Goal: Task Accomplishment & Management: Use online tool/utility

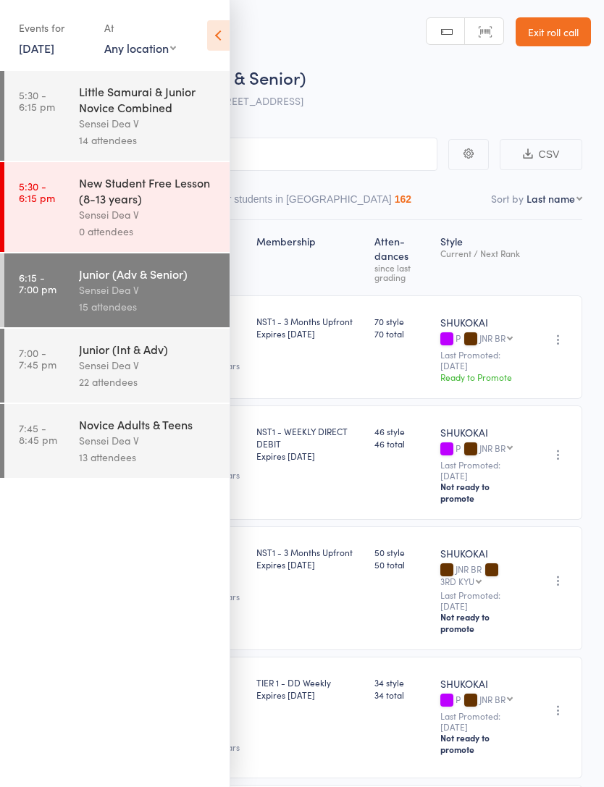
click at [229, 38] on icon at bounding box center [218, 35] width 22 height 30
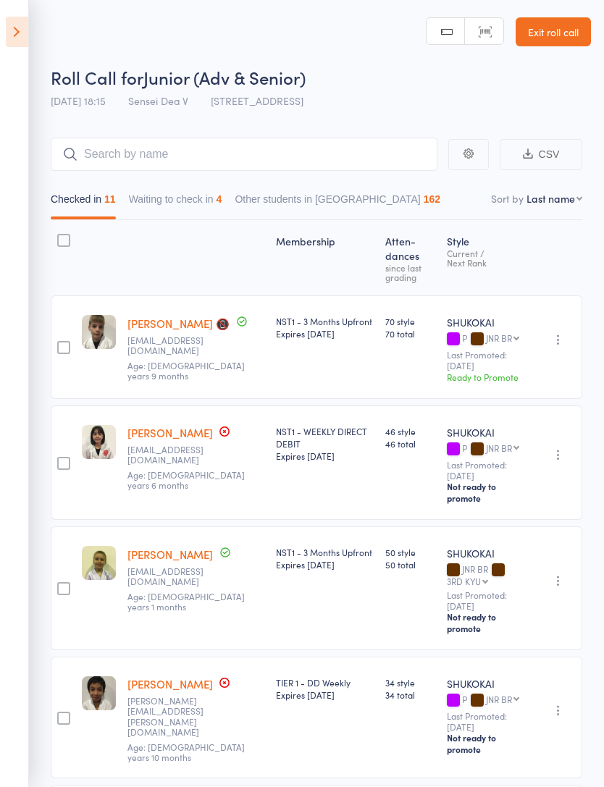
click at [27, 30] on icon at bounding box center [17, 32] width 22 height 30
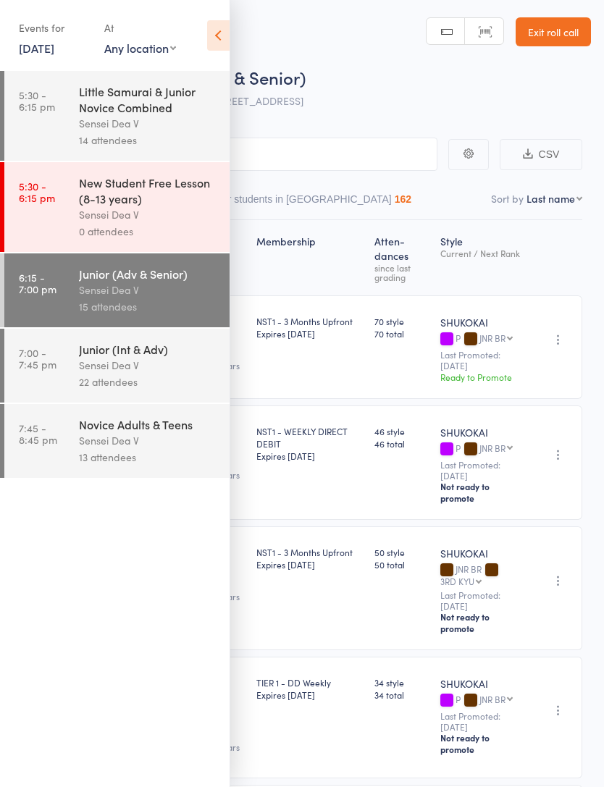
click at [143, 390] on div "22 attendees" at bounding box center [148, 382] width 138 height 17
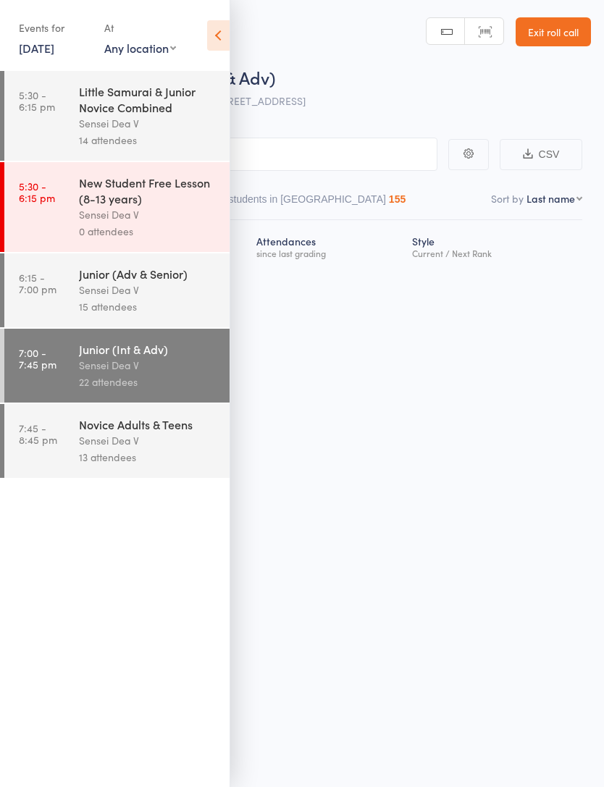
click at [227, 41] on icon at bounding box center [218, 35] width 22 height 30
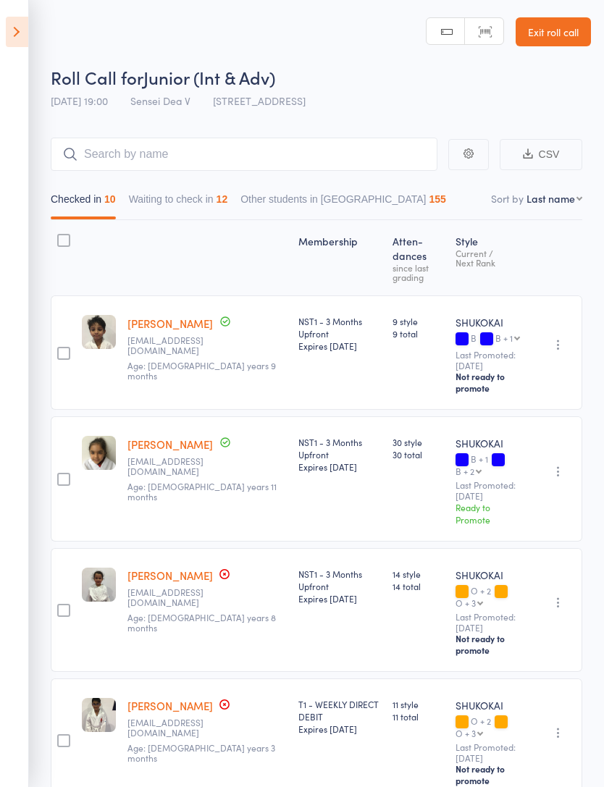
click at [199, 204] on button "Waiting to check in 12" at bounding box center [178, 202] width 99 height 33
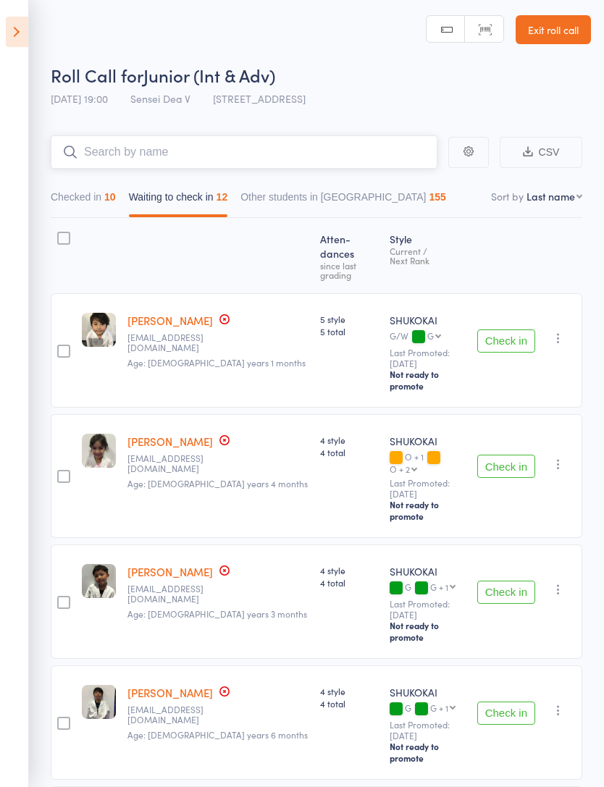
click at [241, 148] on input "search" at bounding box center [244, 151] width 387 height 33
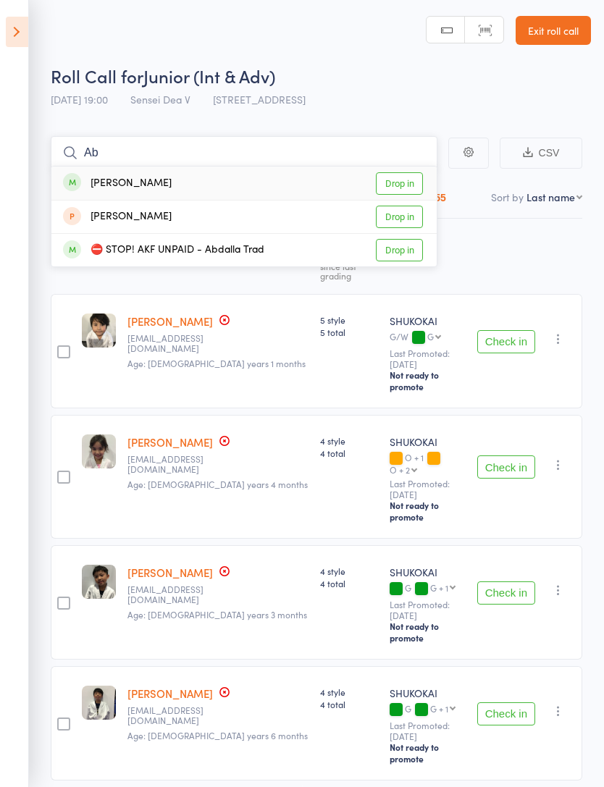
type input "A"
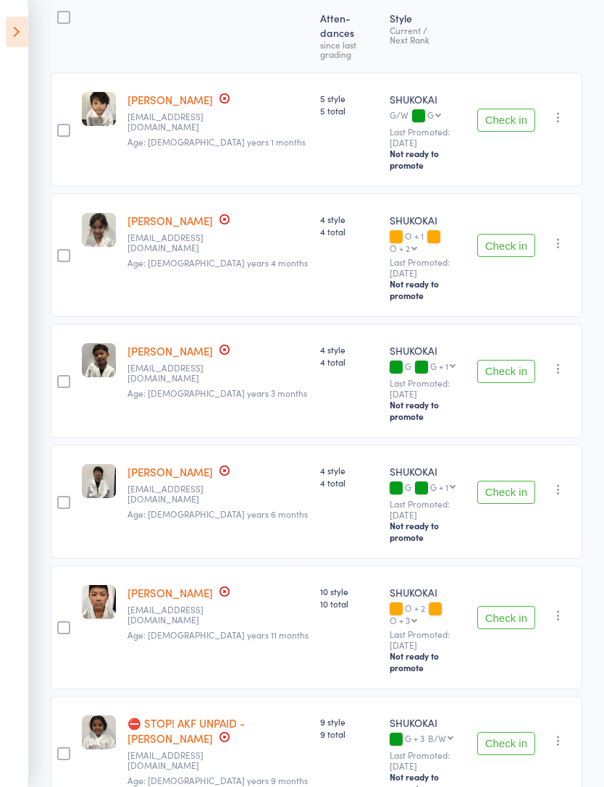
scroll to position [169, 0]
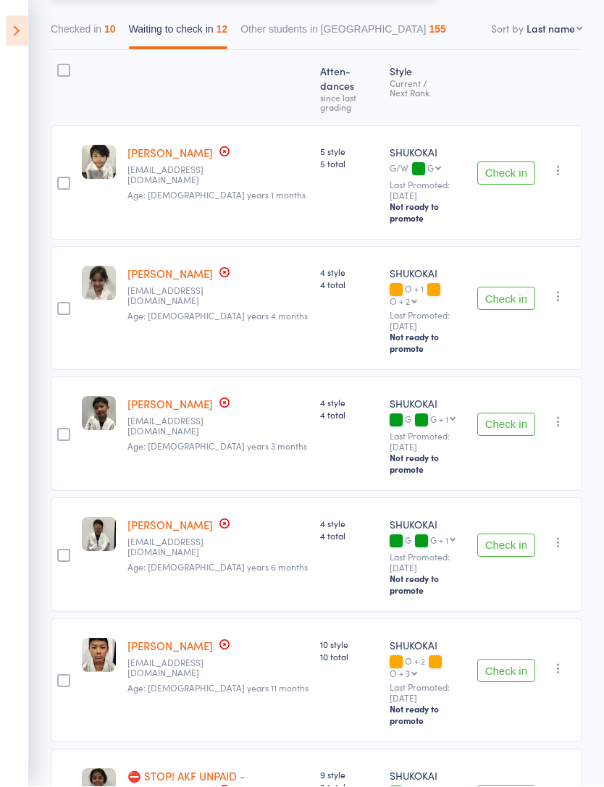
click at [102, 35] on button "Checked in 10" at bounding box center [83, 33] width 65 height 33
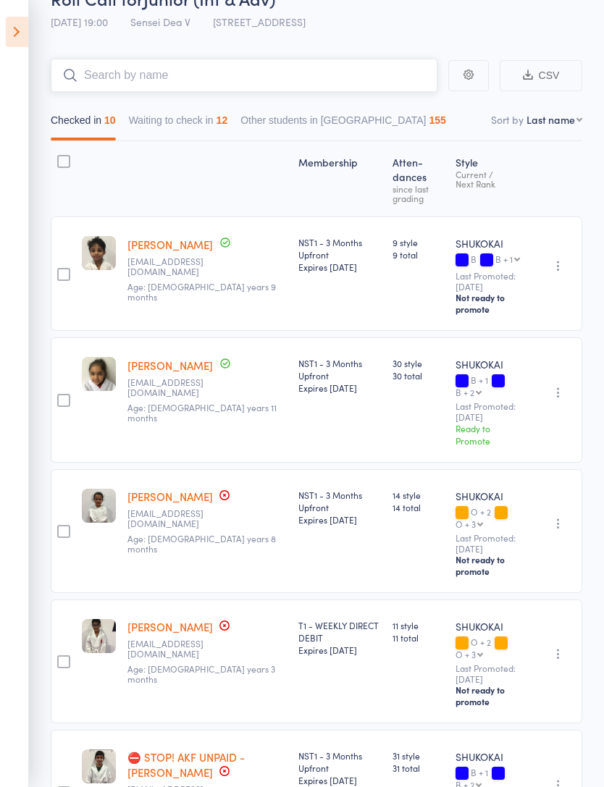
scroll to position [0, 0]
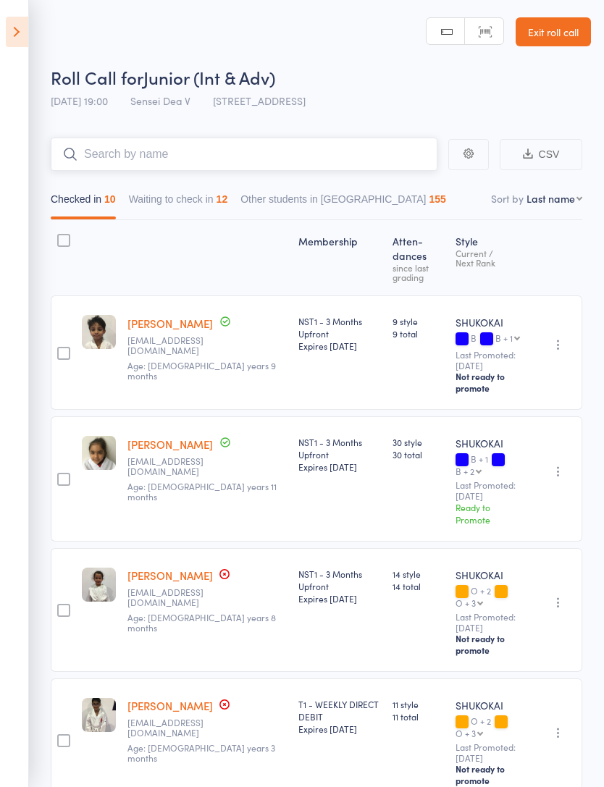
click at [163, 206] on button "Waiting to check in 12" at bounding box center [178, 202] width 99 height 33
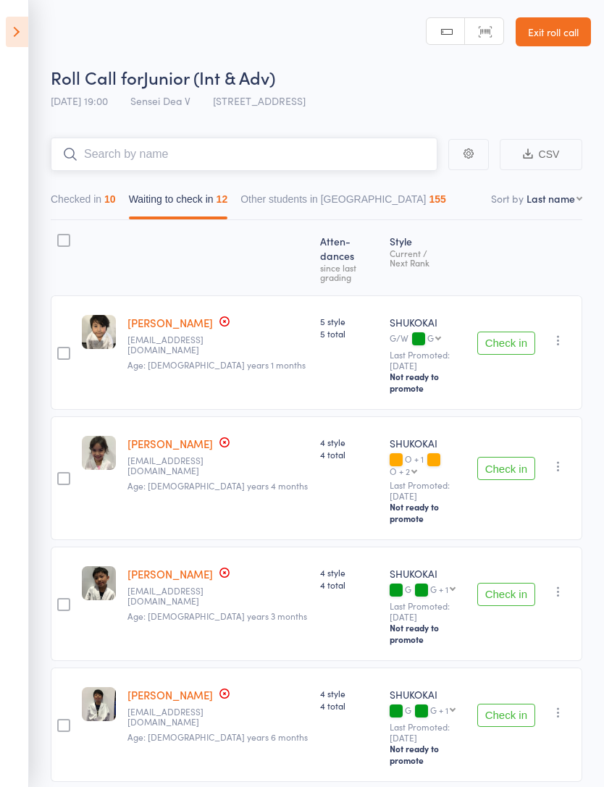
click at [85, 208] on button "Checked in 10" at bounding box center [83, 202] width 65 height 33
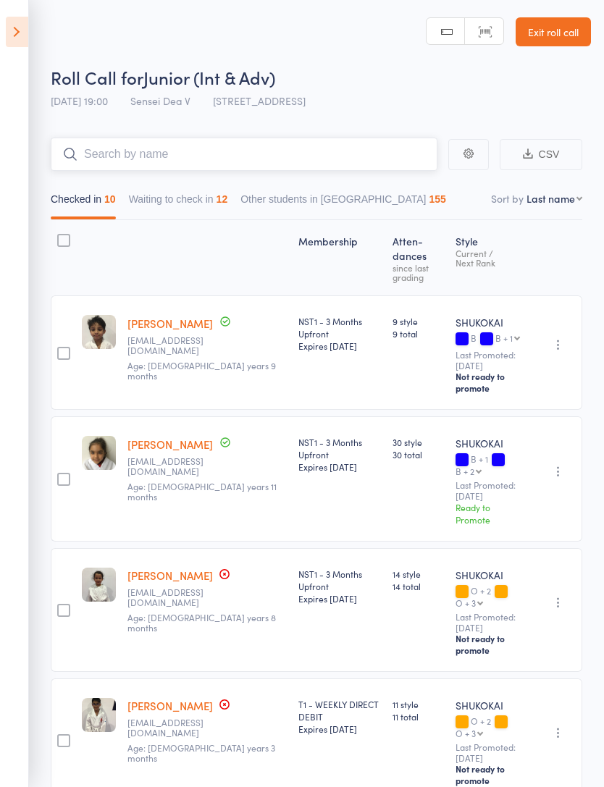
click at [95, 147] on input "search" at bounding box center [244, 154] width 387 height 33
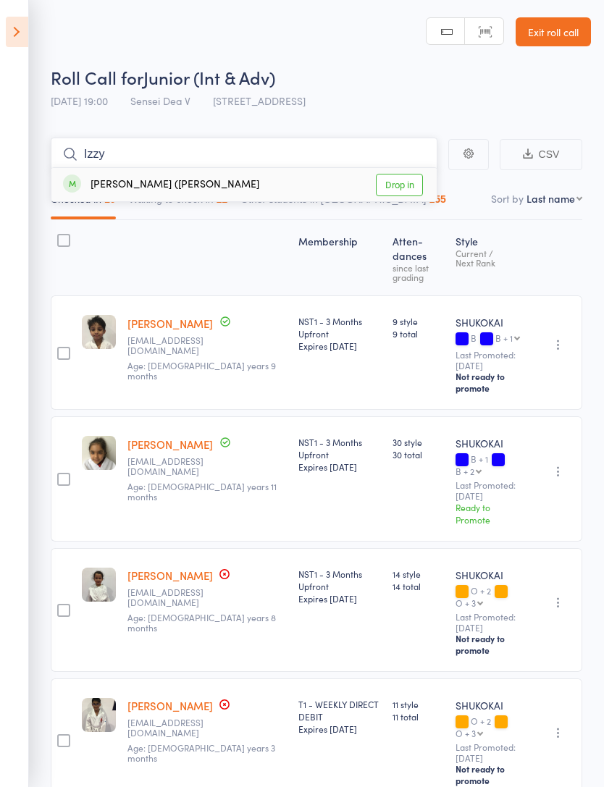
type input "Izzy"
click at [409, 184] on link "Drop in" at bounding box center [399, 185] width 47 height 22
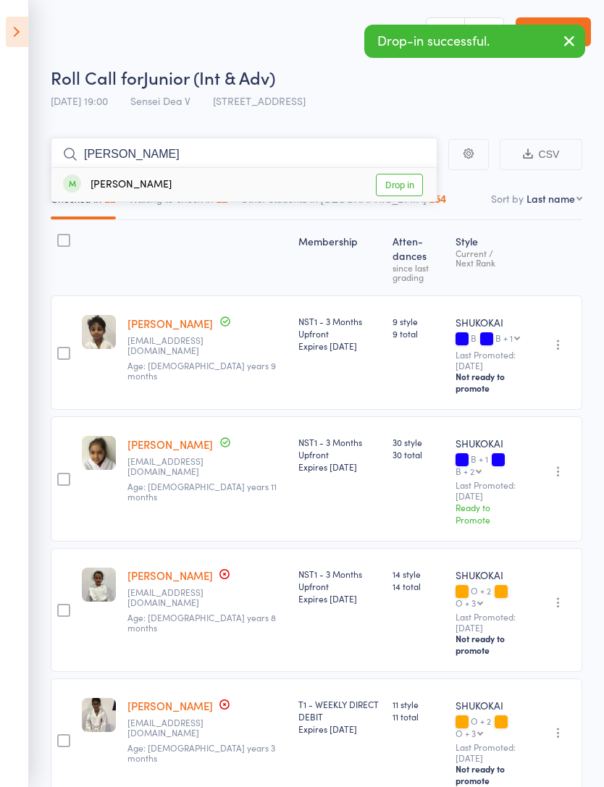
type input "[PERSON_NAME]"
click at [402, 186] on link "Drop in" at bounding box center [399, 185] width 47 height 22
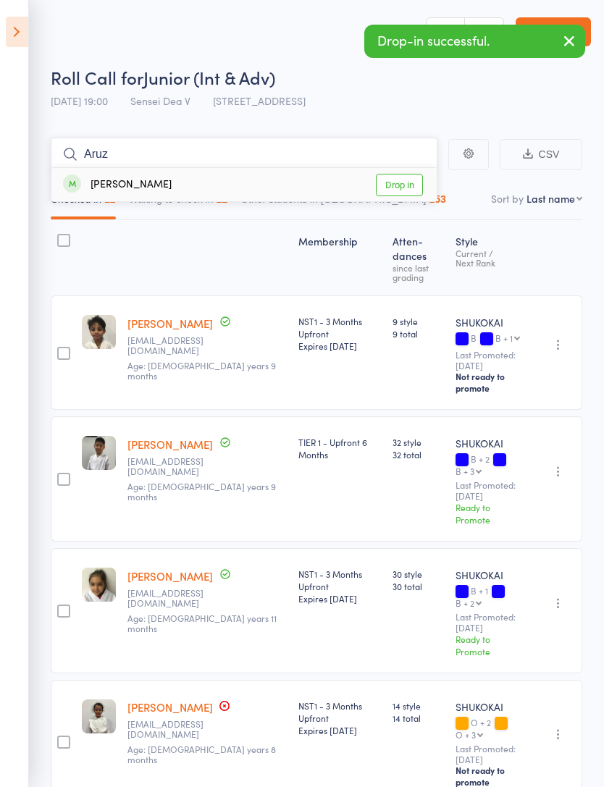
type input "Aruz"
click at [399, 185] on link "Drop in" at bounding box center [399, 185] width 47 height 22
click at [565, 201] on select "First name Last name Birthday [DATE]? Behind on payments? Check in time Next pa…" at bounding box center [555, 198] width 56 height 14
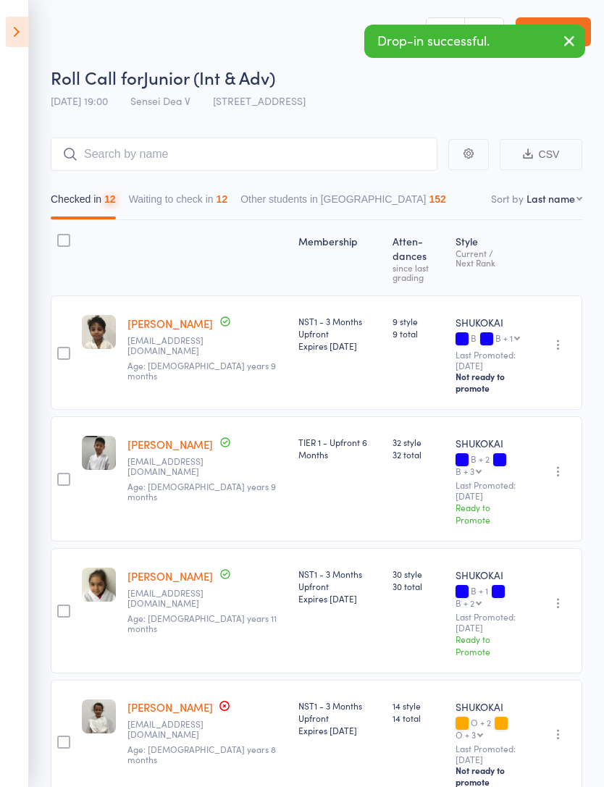
select select "0"
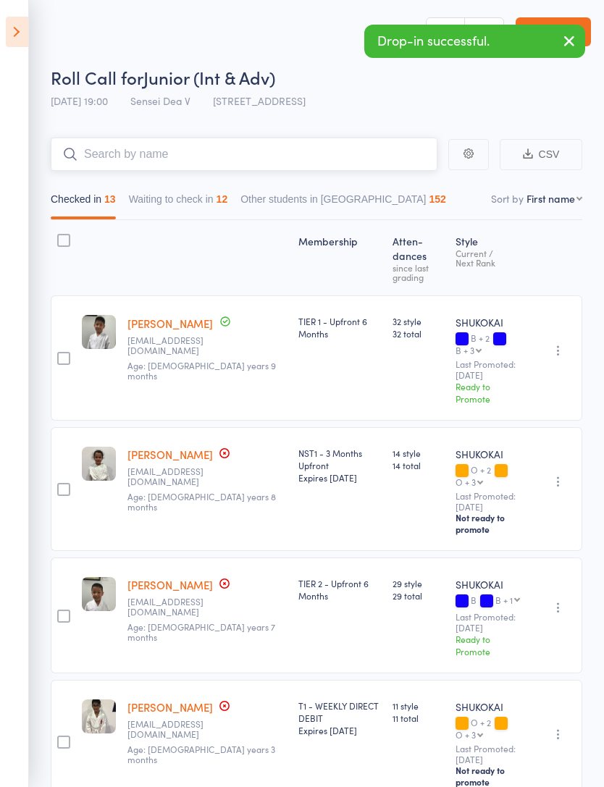
click at [337, 149] on input "search" at bounding box center [244, 154] width 387 height 33
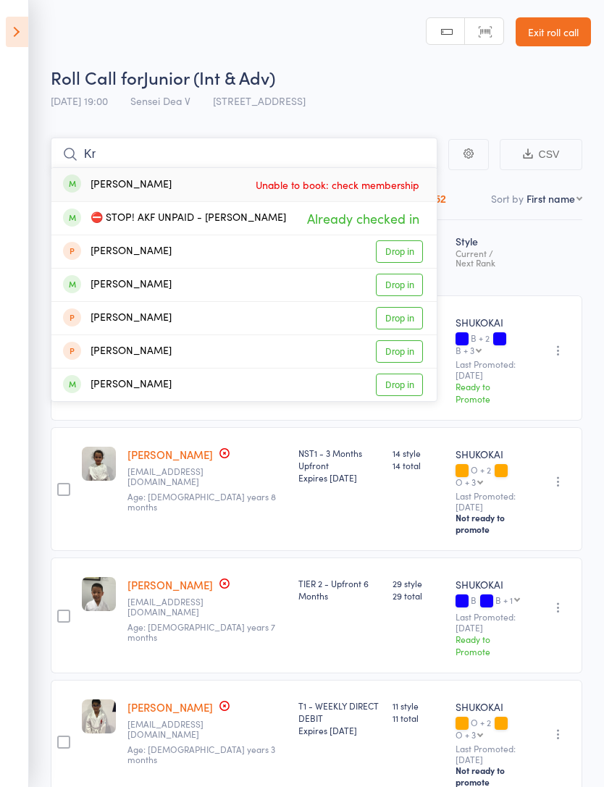
type input "K"
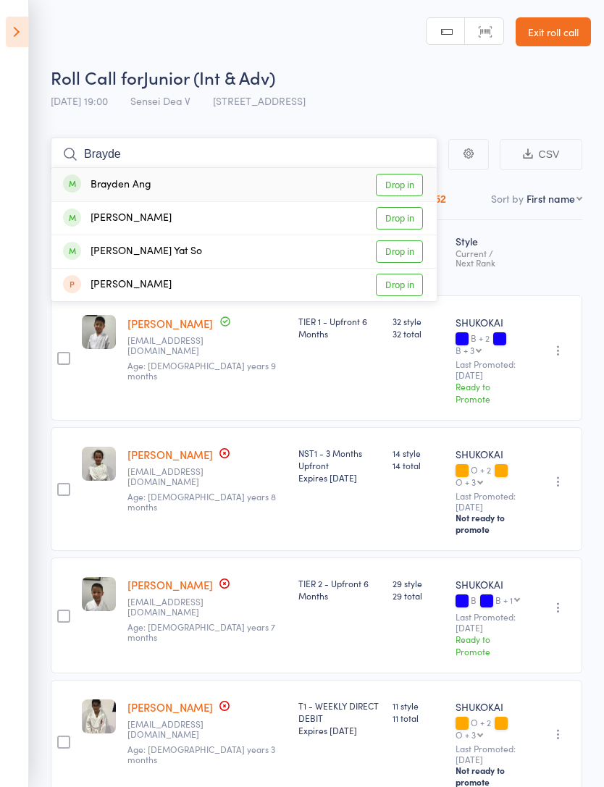
type input "Brayde"
click at [394, 185] on link "Drop in" at bounding box center [399, 185] width 47 height 22
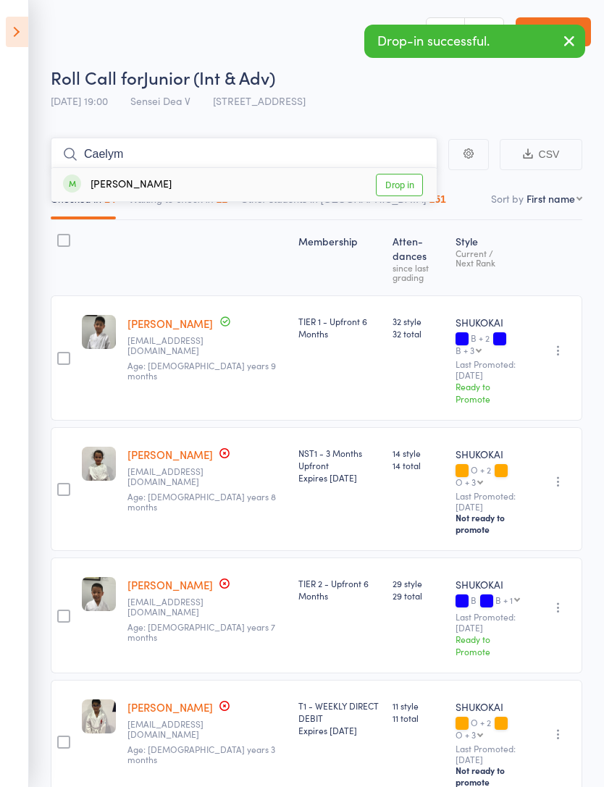
type input "Caelym"
click at [395, 178] on link "Drop in" at bounding box center [399, 185] width 47 height 22
type input "[PERSON_NAME]"
click at [393, 192] on link "Check in" at bounding box center [397, 185] width 51 height 22
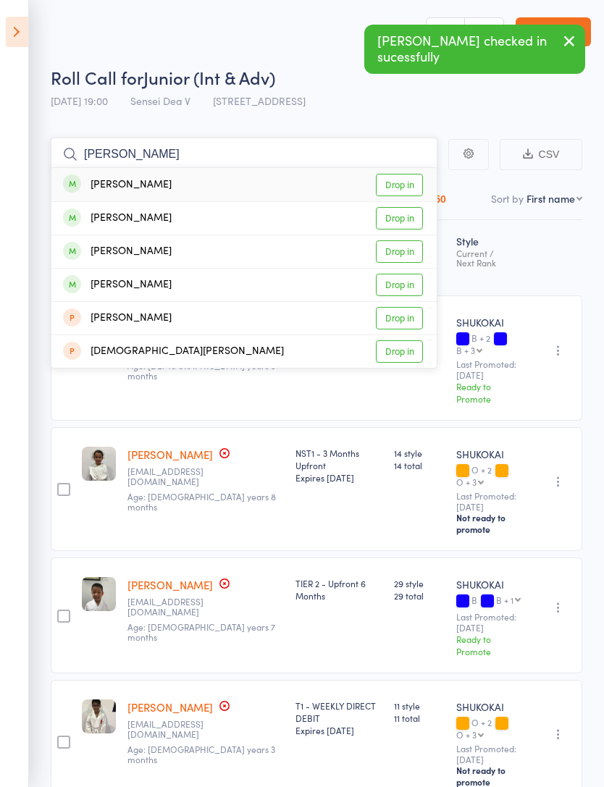
type input "[PERSON_NAME]"
click at [409, 182] on link "Drop in" at bounding box center [399, 185] width 47 height 22
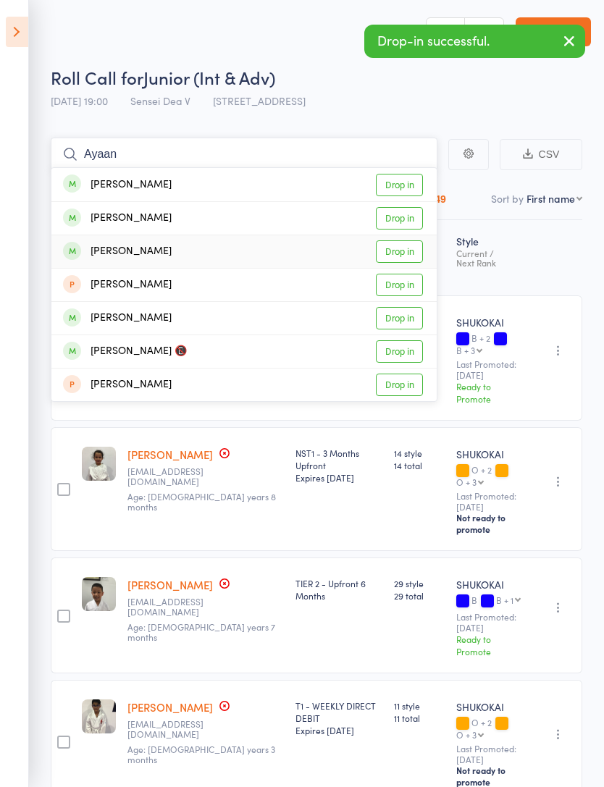
type input "Ayaan"
click at [396, 251] on link "Drop in" at bounding box center [399, 252] width 47 height 22
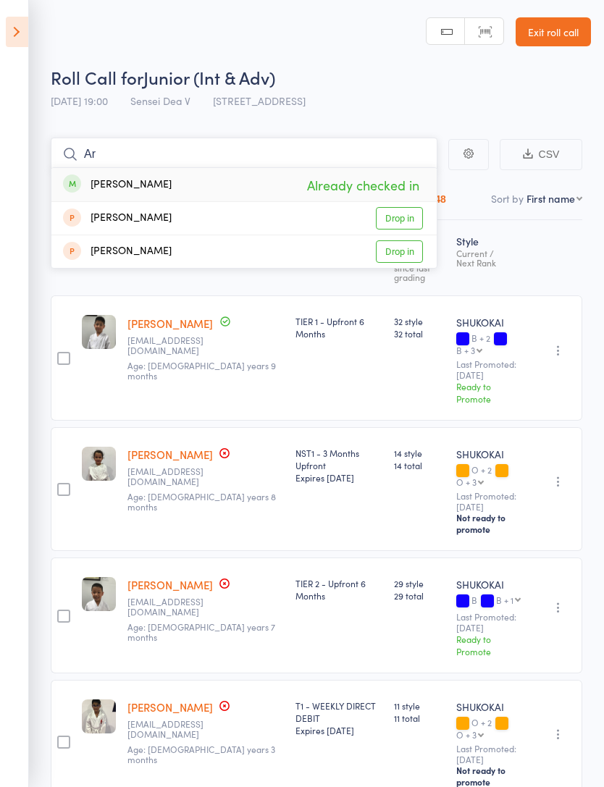
type input "A"
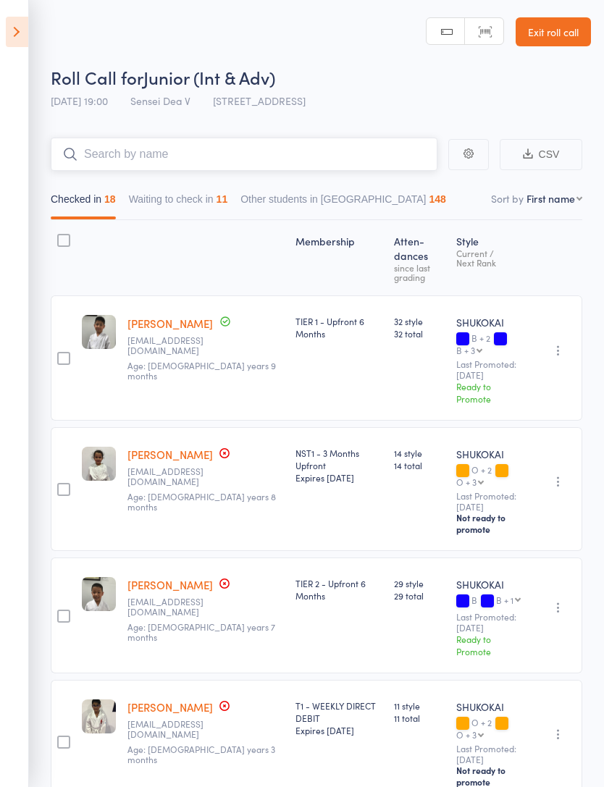
click at [221, 215] on button "Waiting to check in 11" at bounding box center [178, 202] width 99 height 33
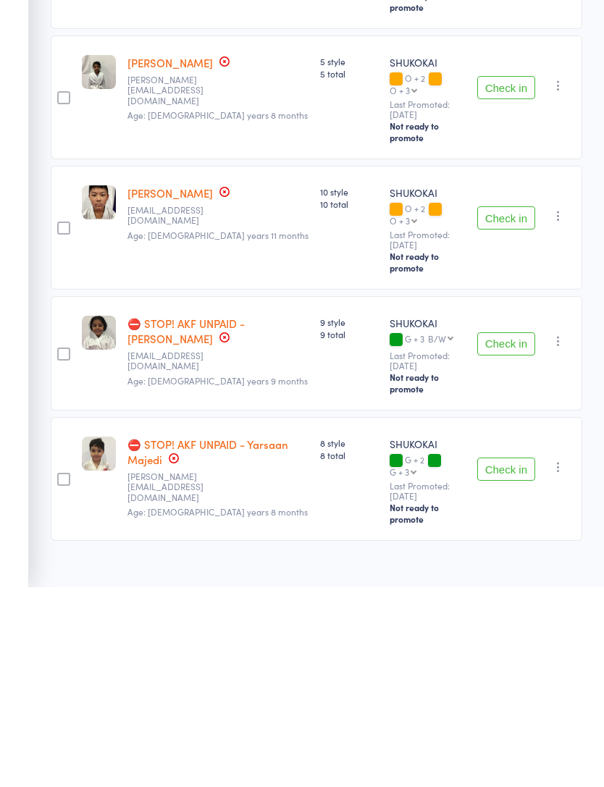
scroll to position [937, 0]
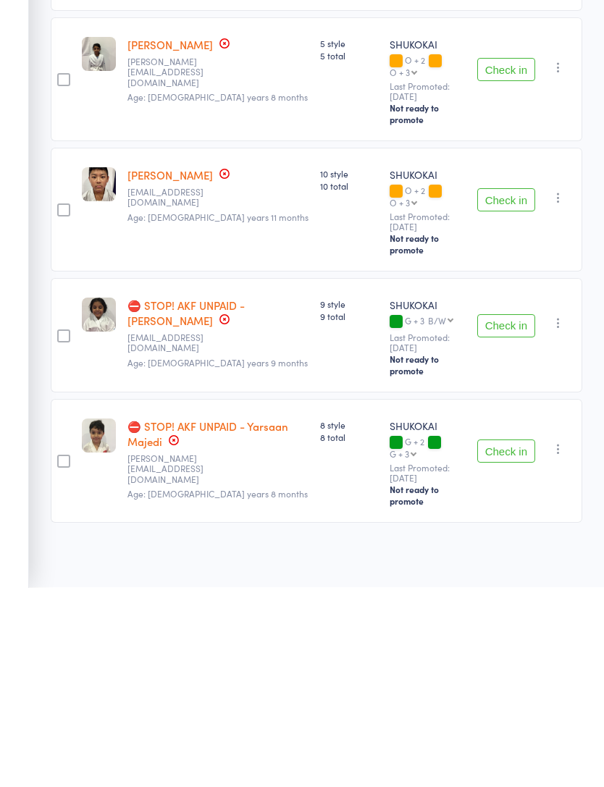
type input "K"
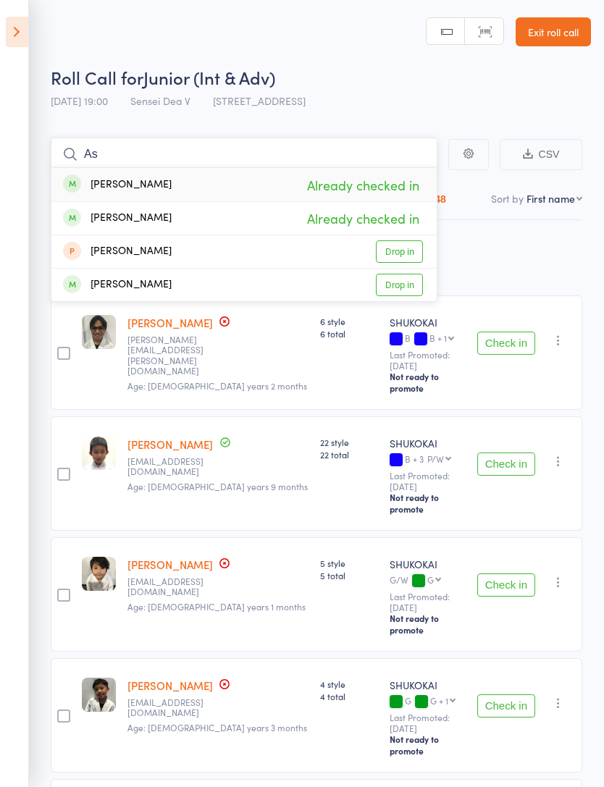
type input "A"
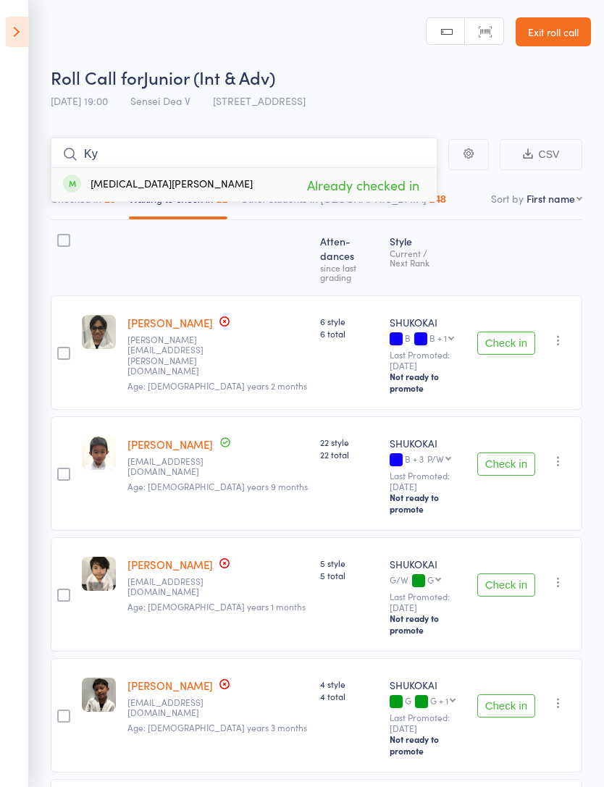
type input "K"
type input "Y"
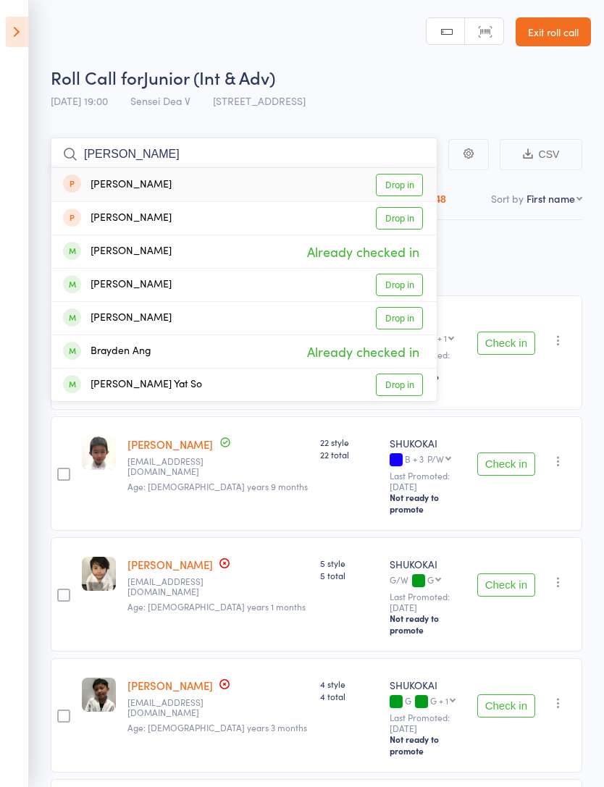
type input "J"
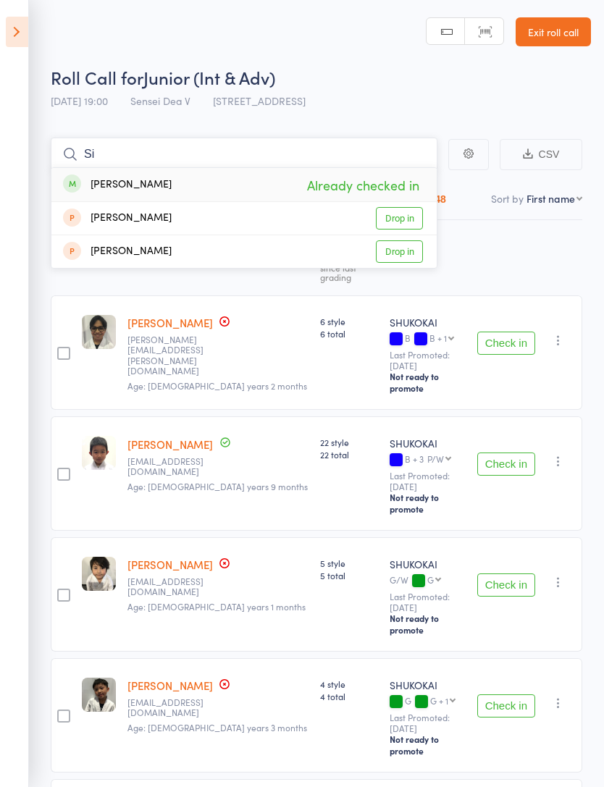
type input "S"
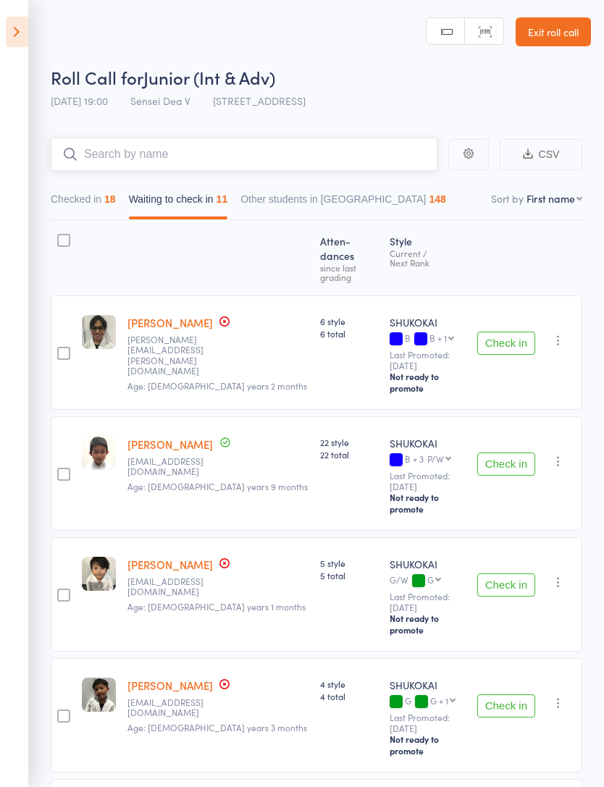
click at [89, 196] on button "Checked in 18" at bounding box center [83, 202] width 65 height 33
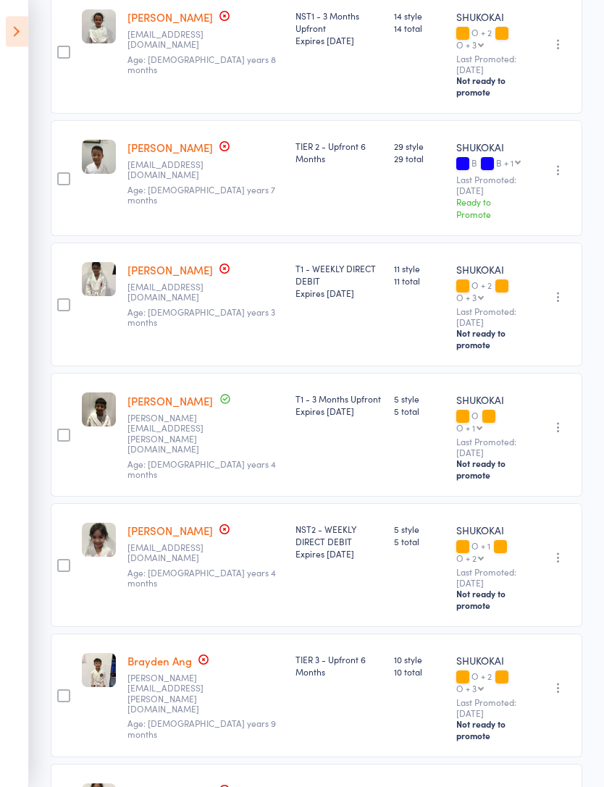
scroll to position [437, 0]
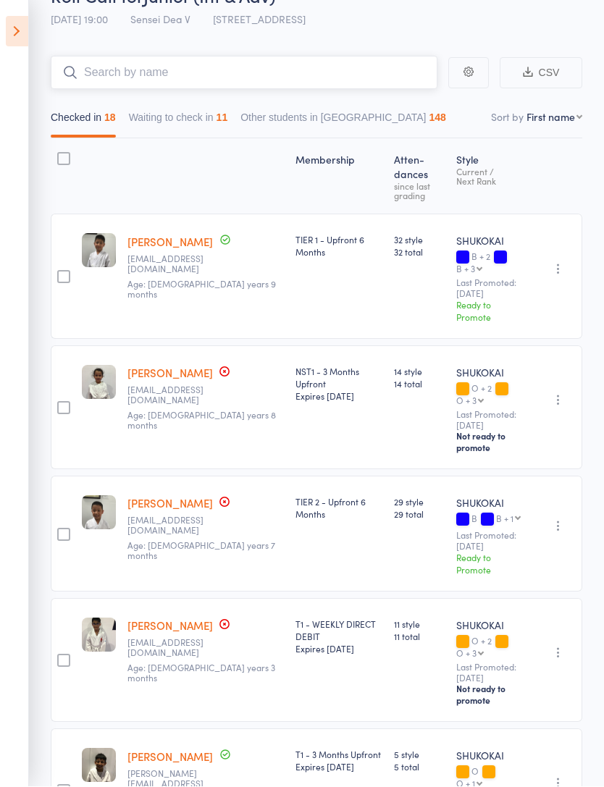
click at [397, 89] on input "search" at bounding box center [244, 73] width 387 height 33
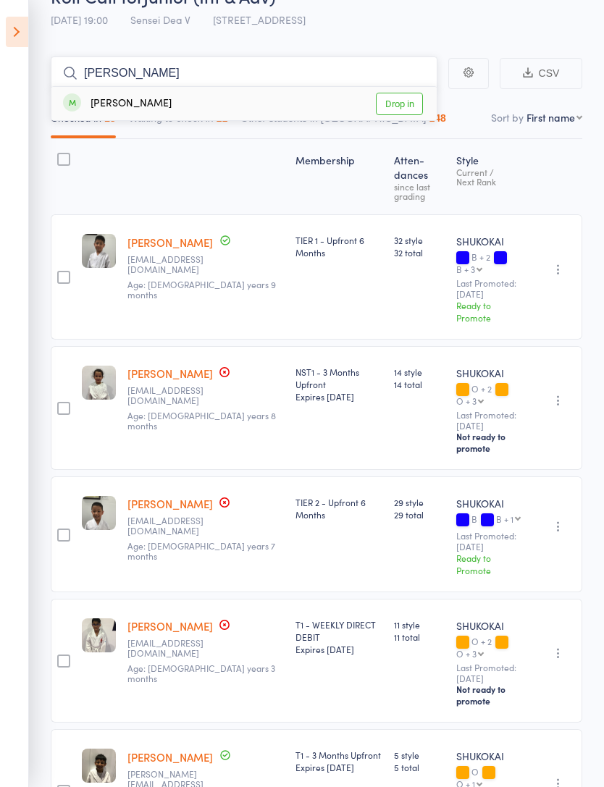
type input "[PERSON_NAME]"
click at [414, 101] on link "Drop in" at bounding box center [399, 104] width 47 height 22
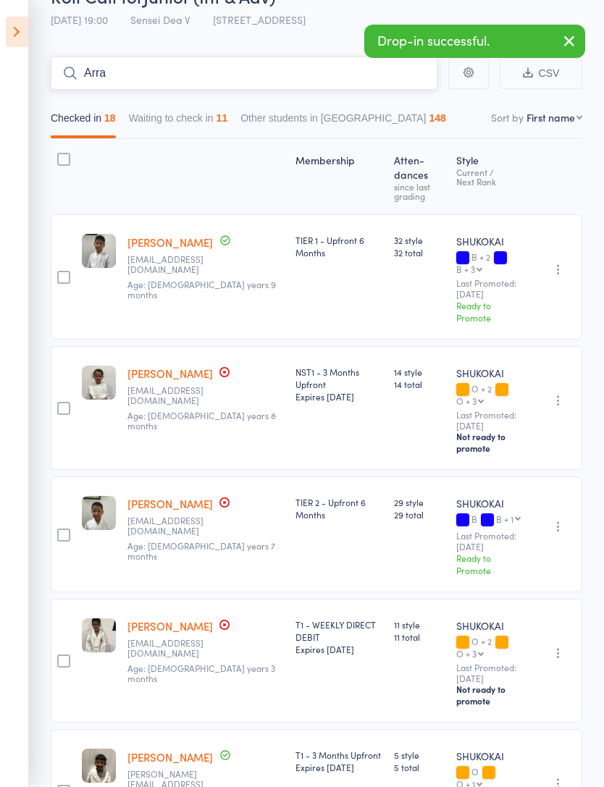
type input "Arrav"
